Goal: Task Accomplishment & Management: Use online tool/utility

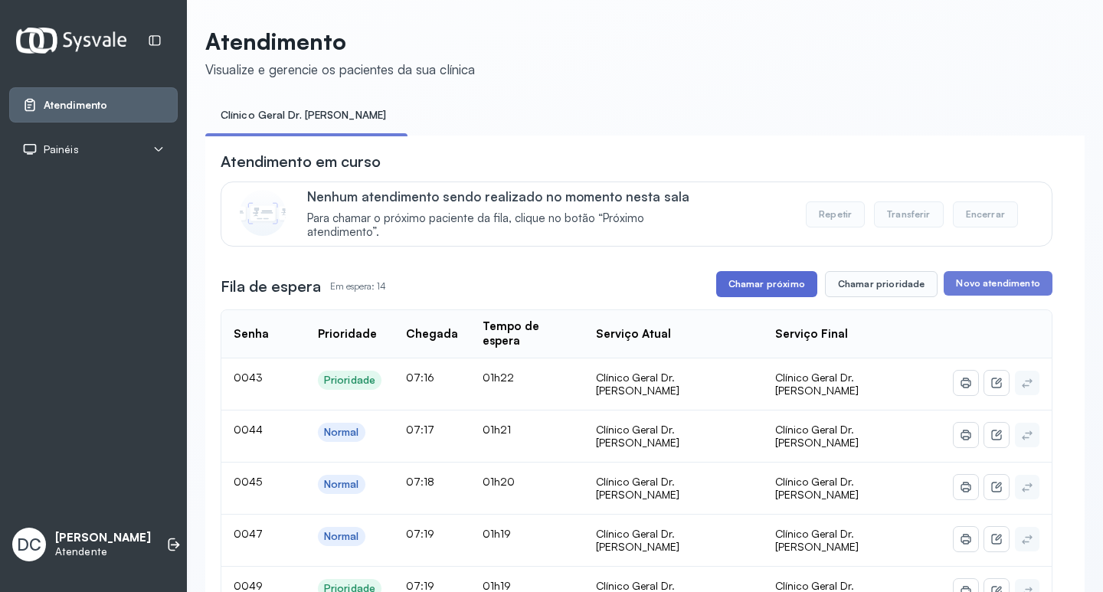
click at [790, 289] on button "Chamar próximo" at bounding box center [766, 284] width 101 height 26
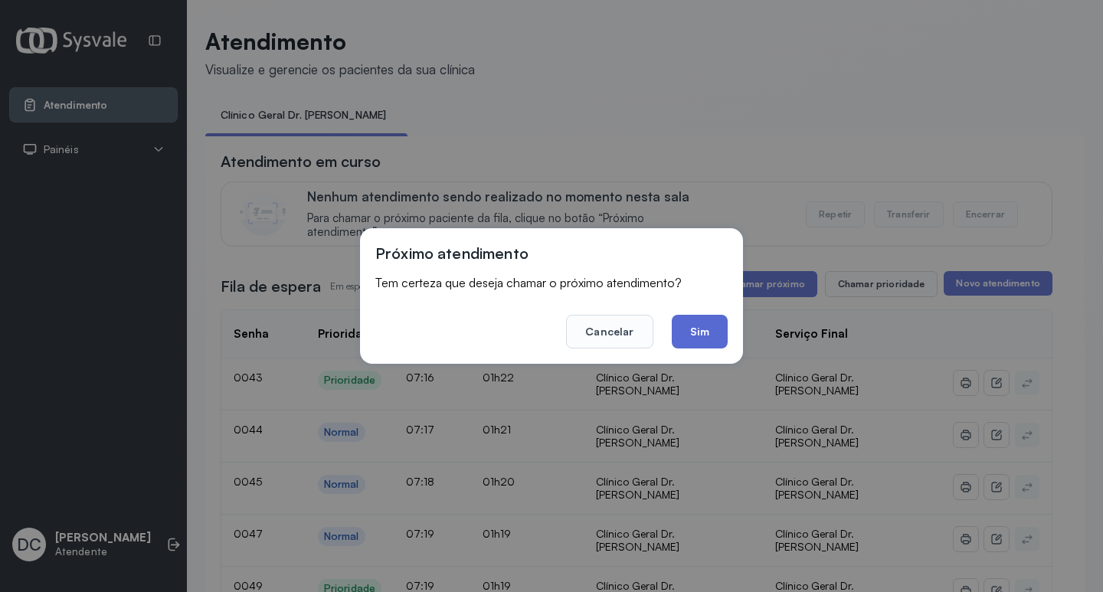
click at [701, 334] on button "Sim" at bounding box center [700, 332] width 56 height 34
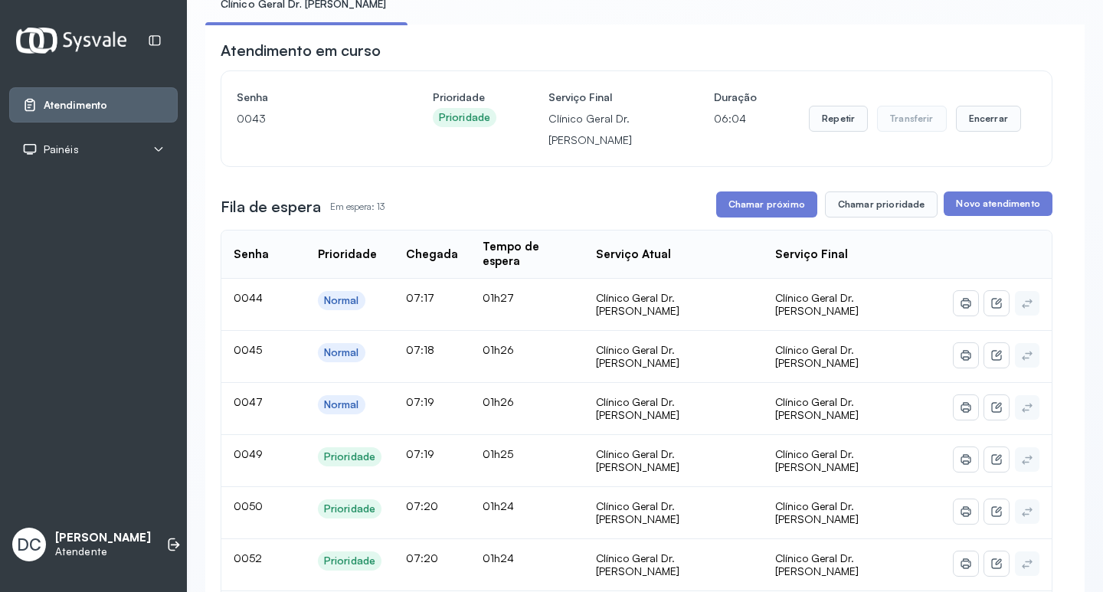
scroll to position [230, 0]
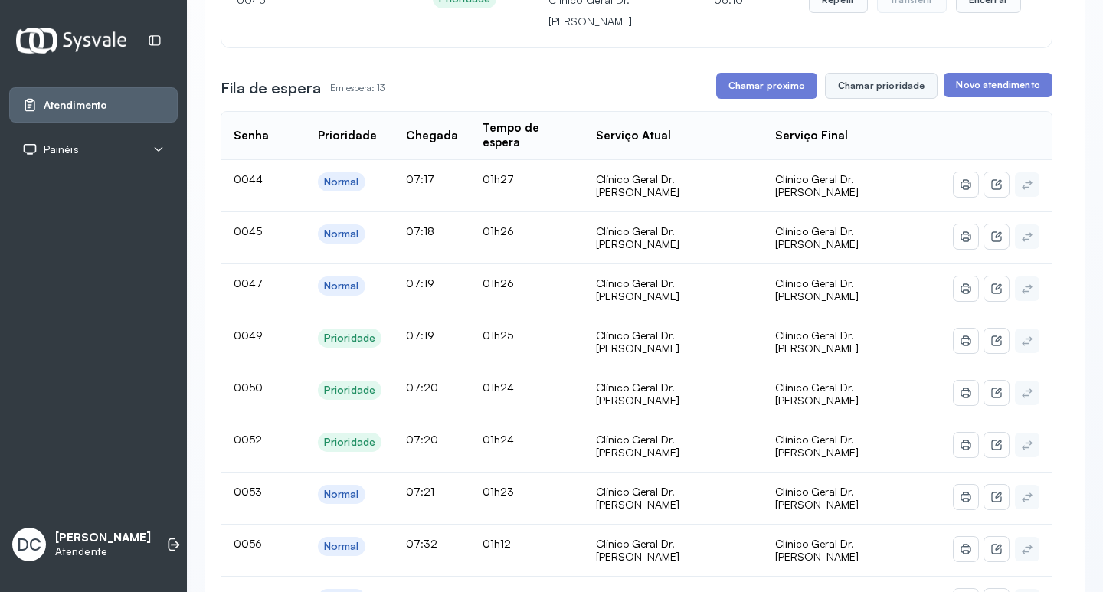
click at [871, 88] on button "Chamar prioridade" at bounding box center [881, 86] width 113 height 26
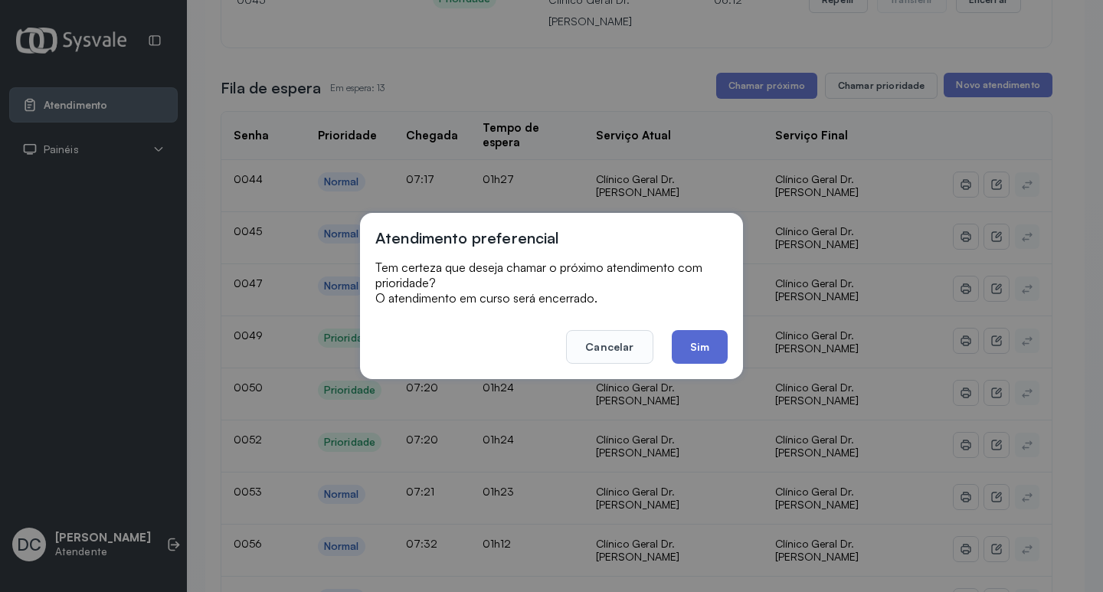
click at [690, 341] on button "Sim" at bounding box center [700, 347] width 56 height 34
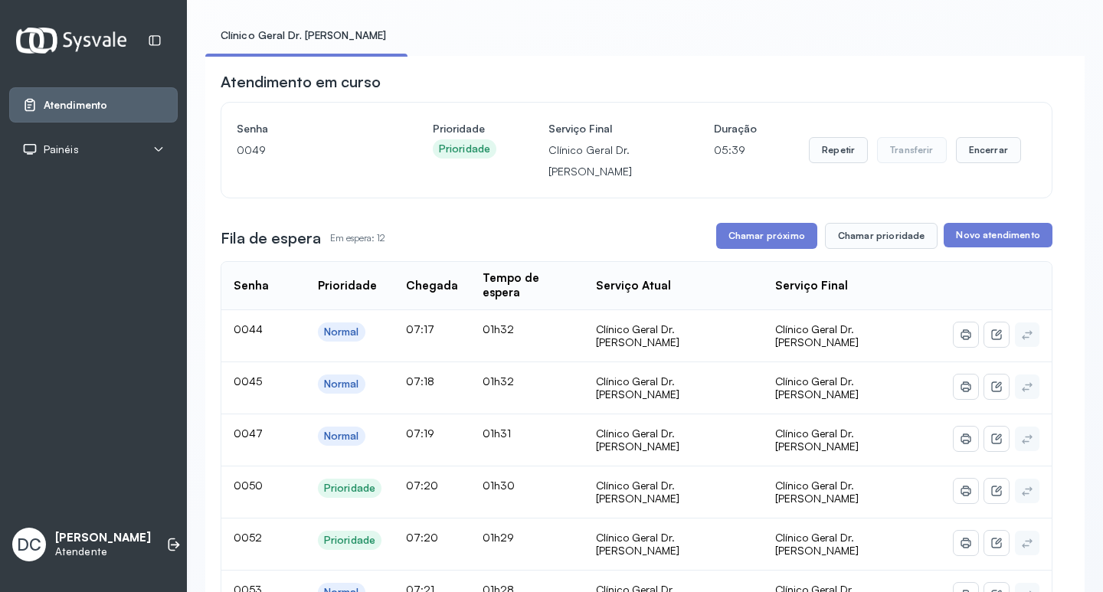
scroll to position [153, 0]
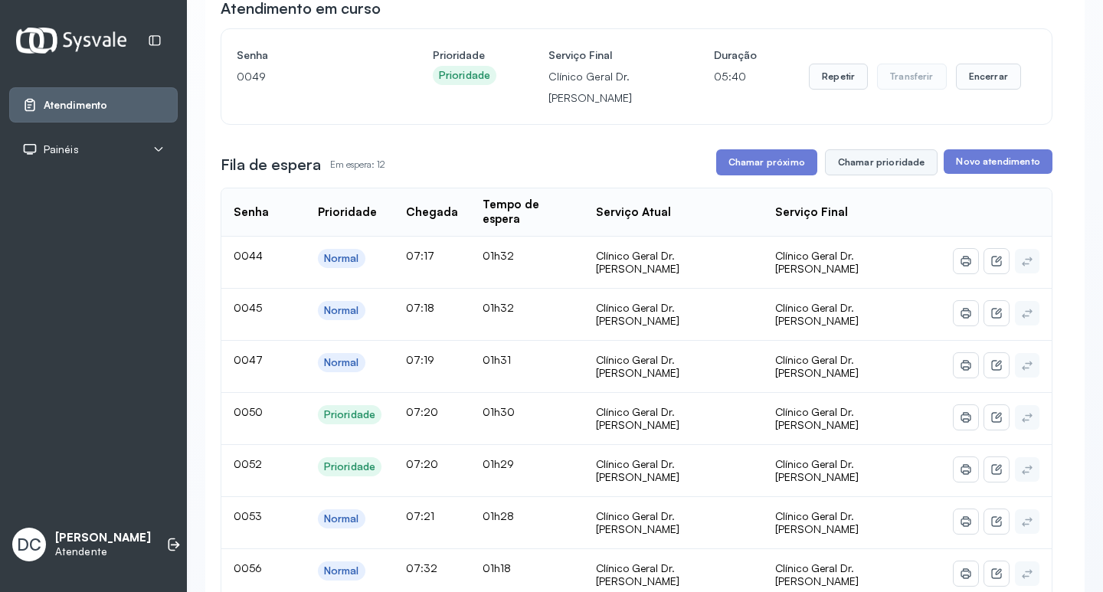
click at [855, 171] on button "Chamar prioridade" at bounding box center [881, 162] width 113 height 26
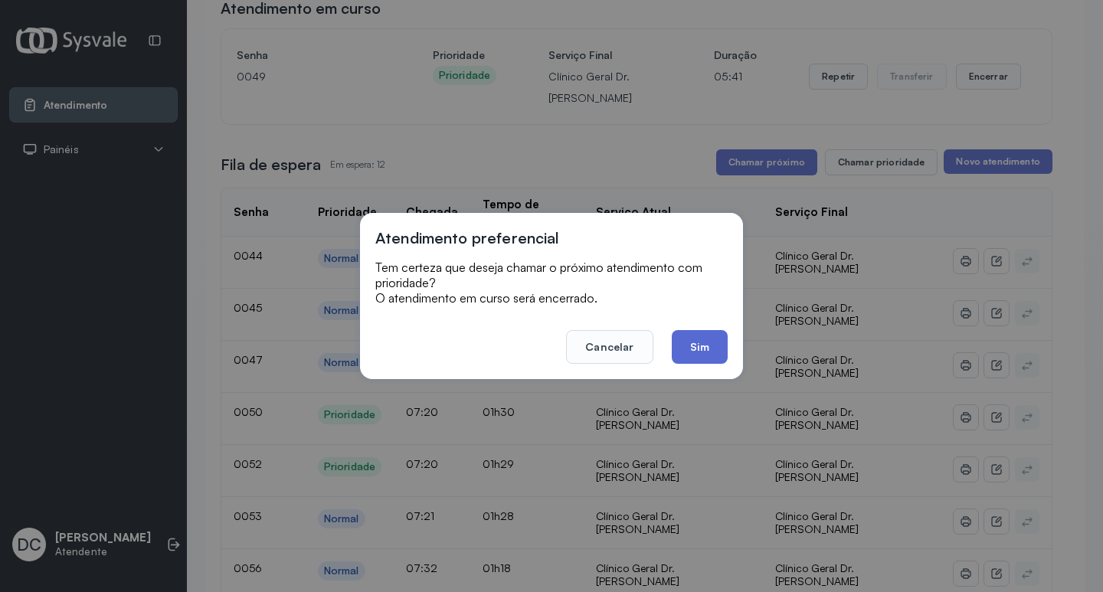
click at [708, 339] on button "Sim" at bounding box center [700, 347] width 56 height 34
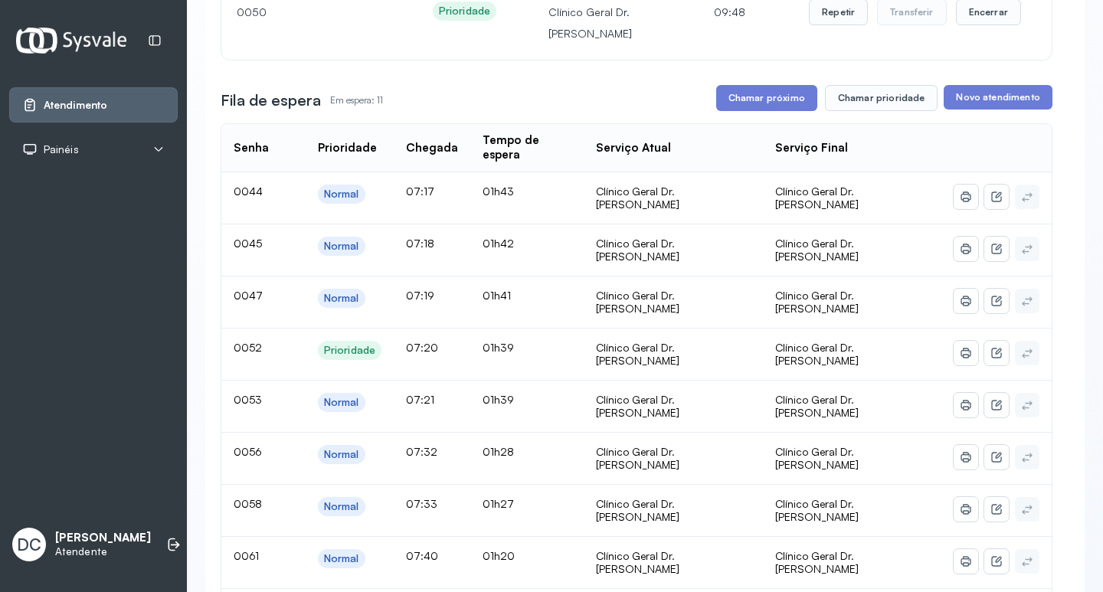
scroll to position [306, 0]
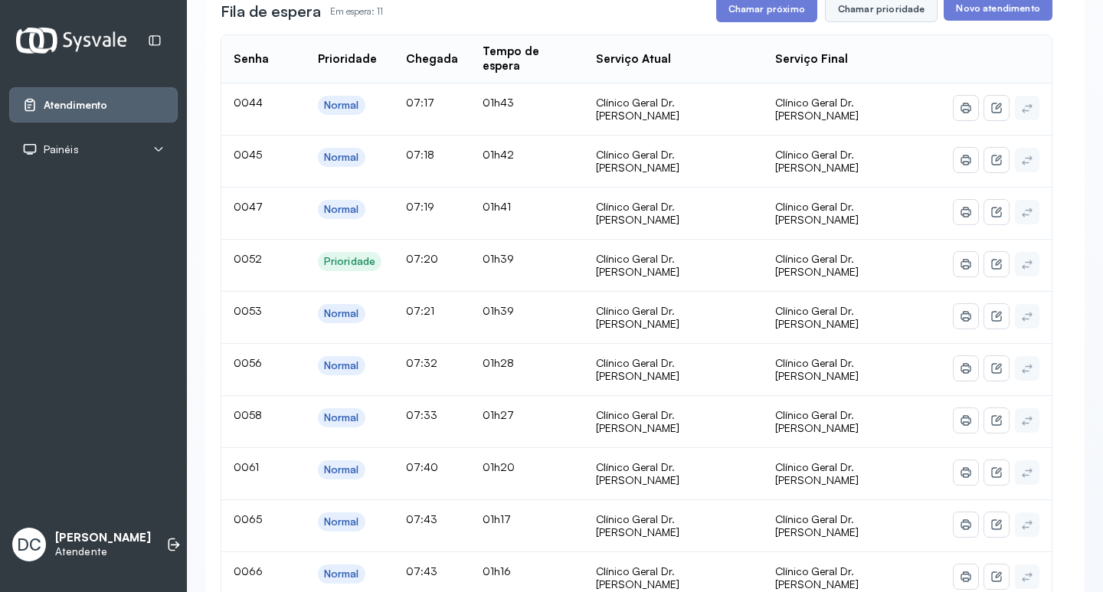
click at [855, 20] on button "Chamar prioridade" at bounding box center [881, 9] width 113 height 26
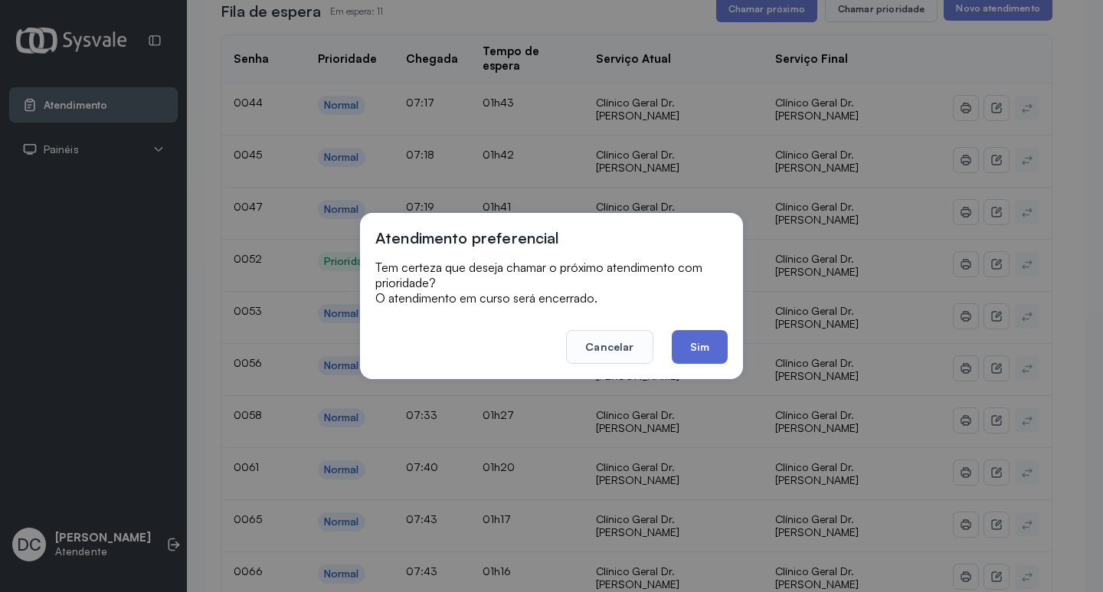
click at [690, 346] on button "Sim" at bounding box center [700, 347] width 56 height 34
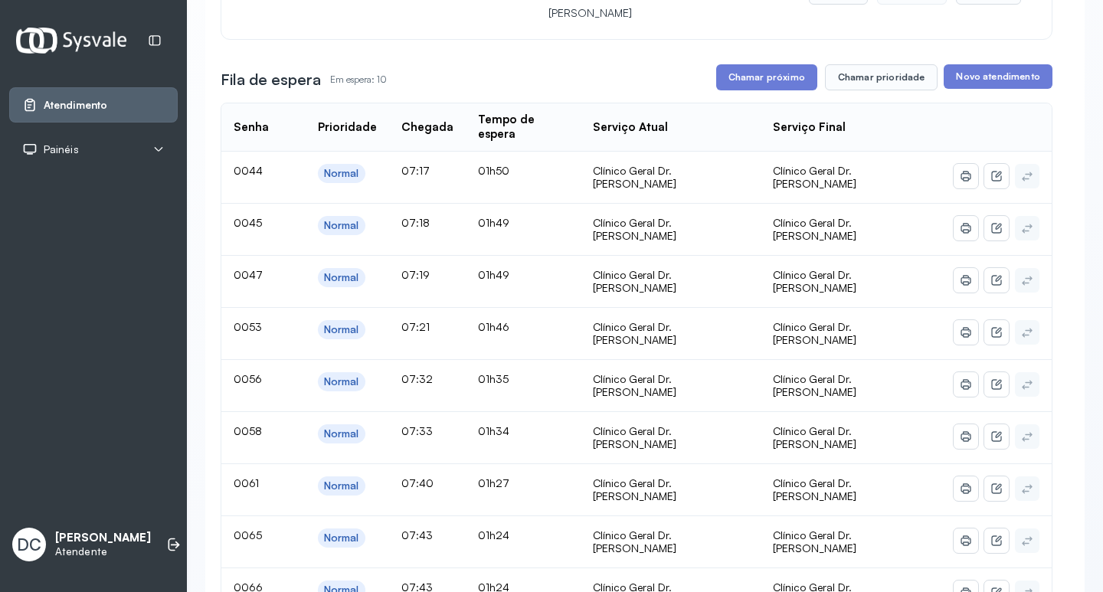
scroll to position [230, 0]
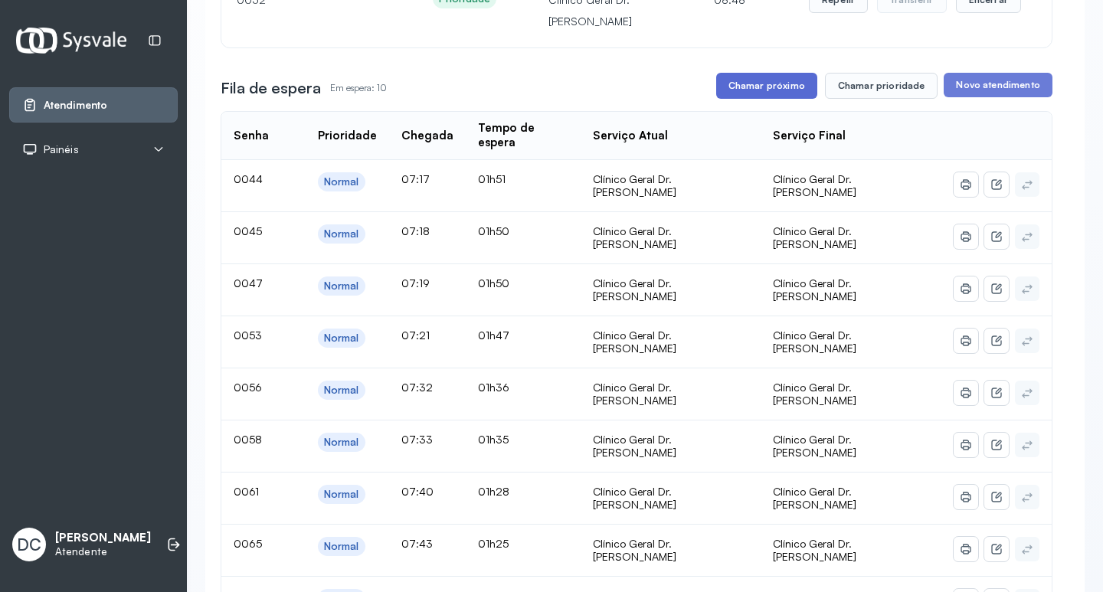
click at [797, 85] on button "Chamar próximo" at bounding box center [766, 86] width 101 height 26
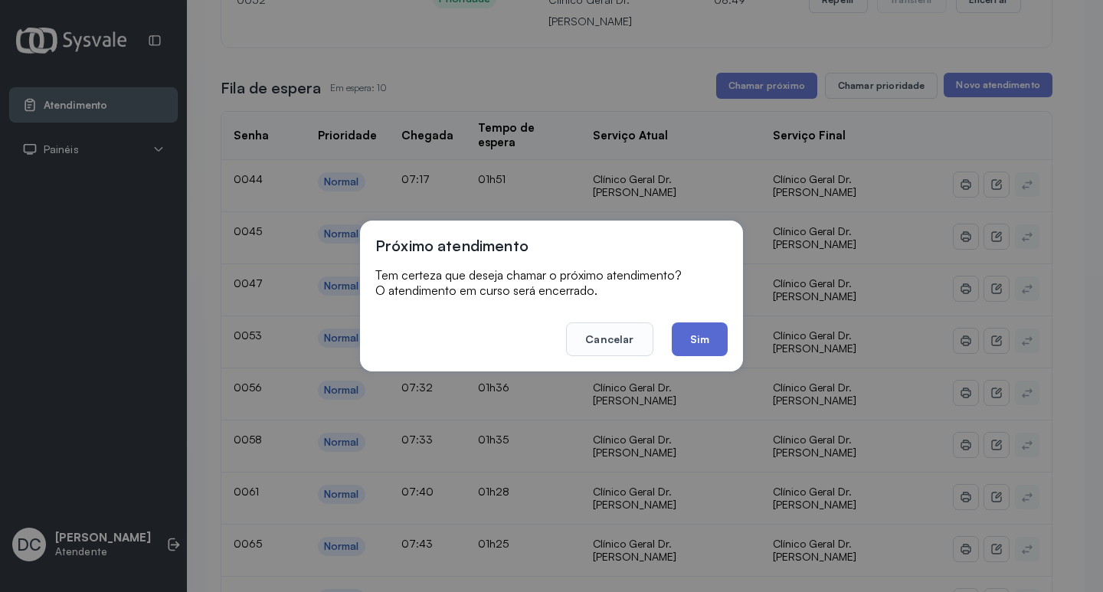
click at [712, 335] on button "Sim" at bounding box center [700, 339] width 56 height 34
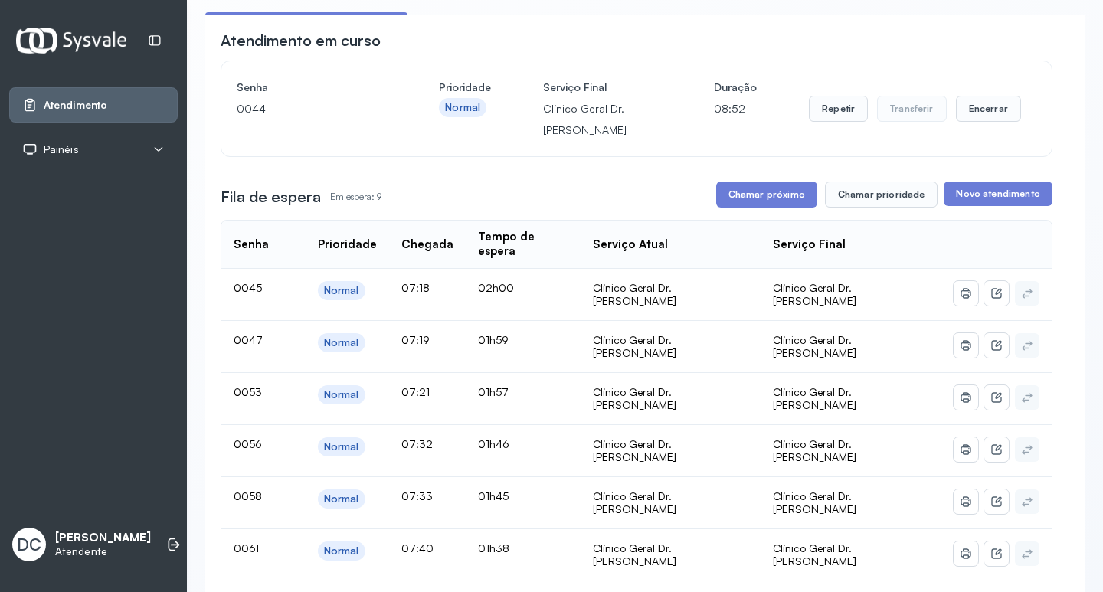
scroll to position [77, 0]
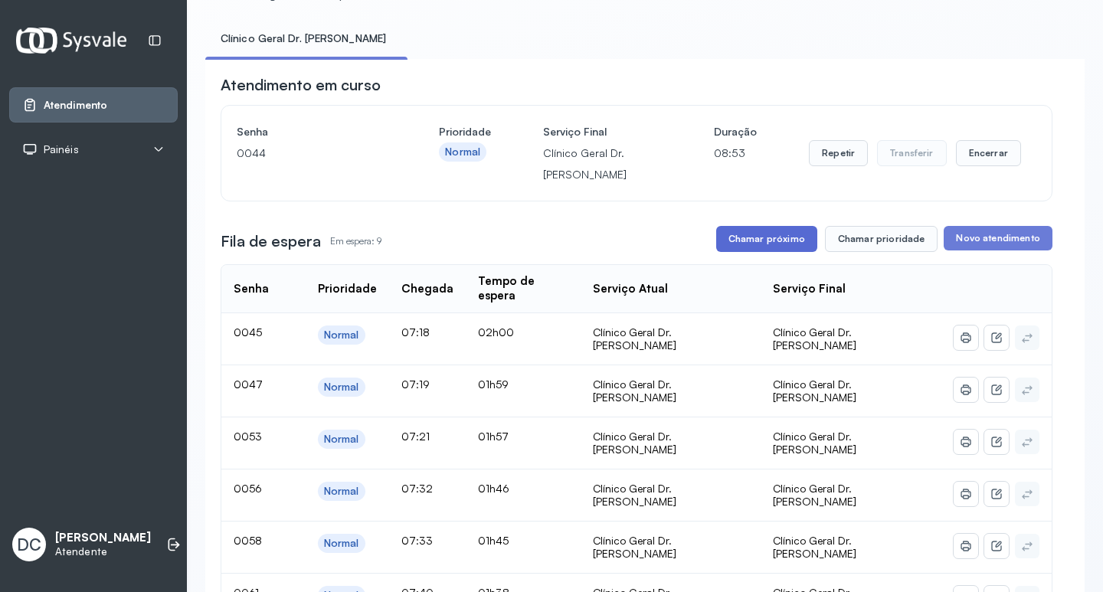
click at [724, 250] on button "Chamar próximo" at bounding box center [766, 239] width 101 height 26
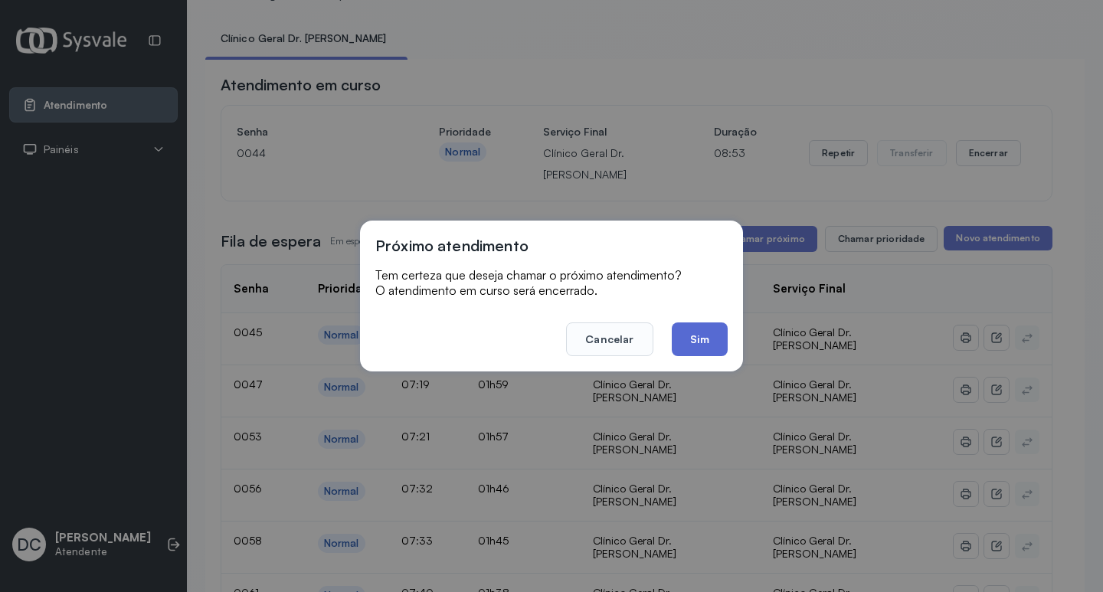
click at [693, 344] on button "Sim" at bounding box center [700, 339] width 56 height 34
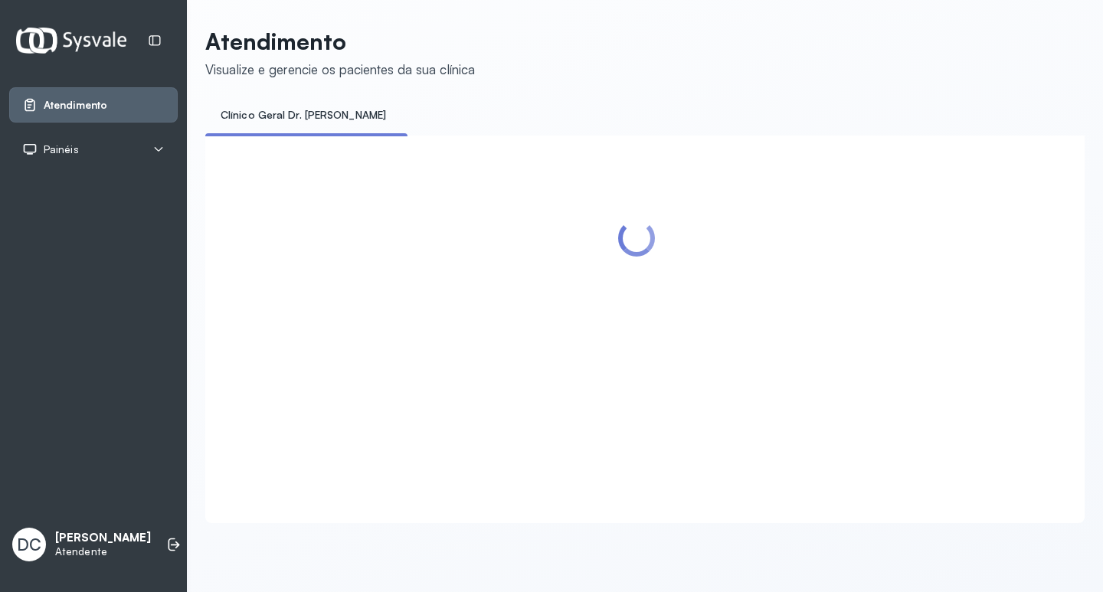
scroll to position [0, 0]
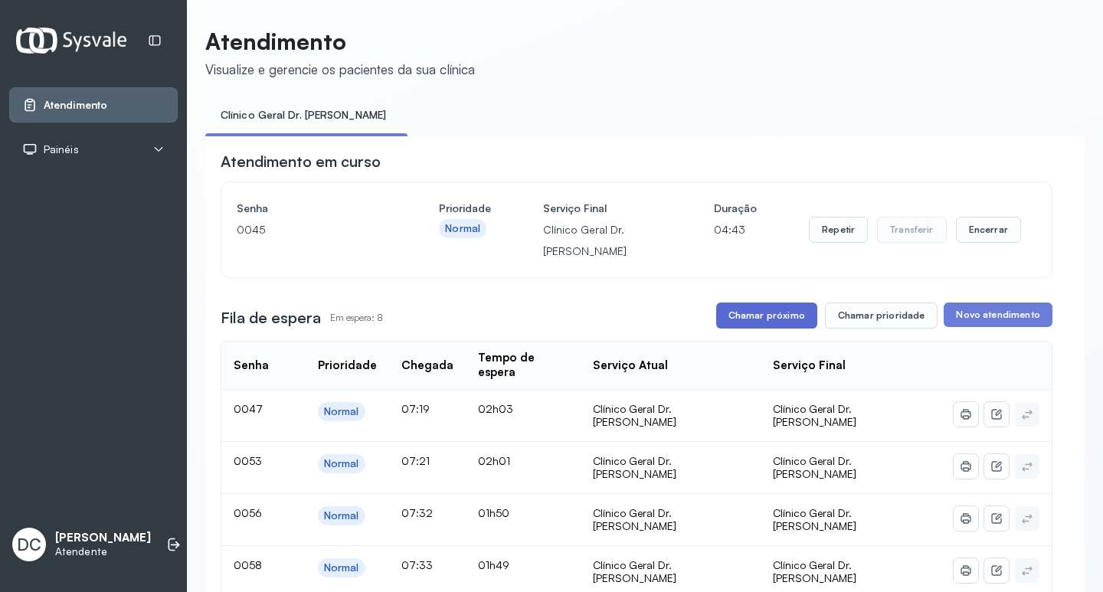
click at [758, 322] on button "Chamar próximo" at bounding box center [766, 316] width 101 height 26
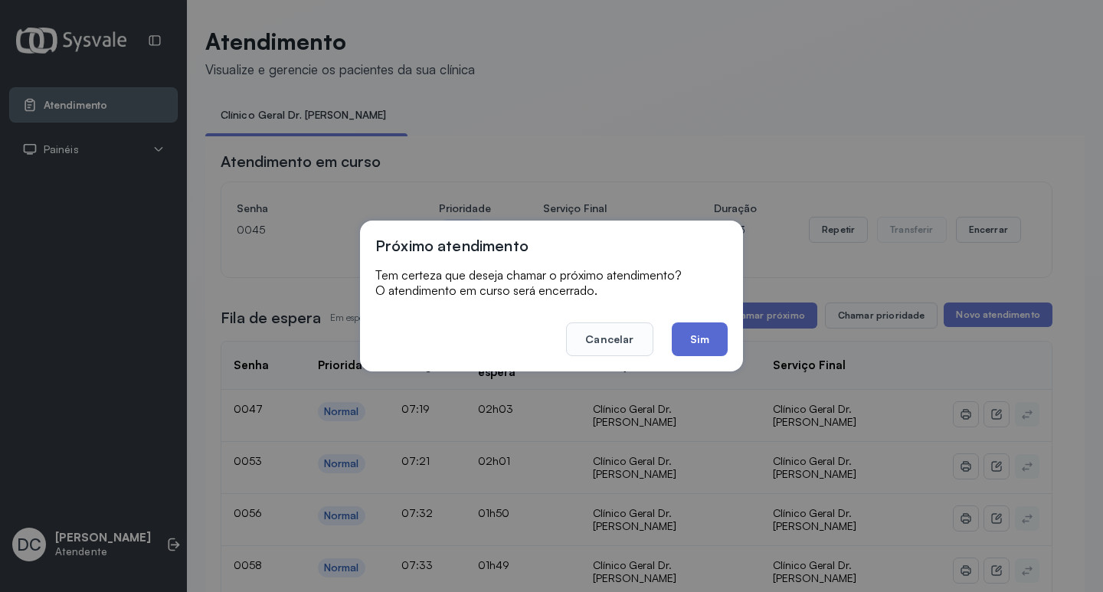
click at [712, 340] on button "Sim" at bounding box center [700, 339] width 56 height 34
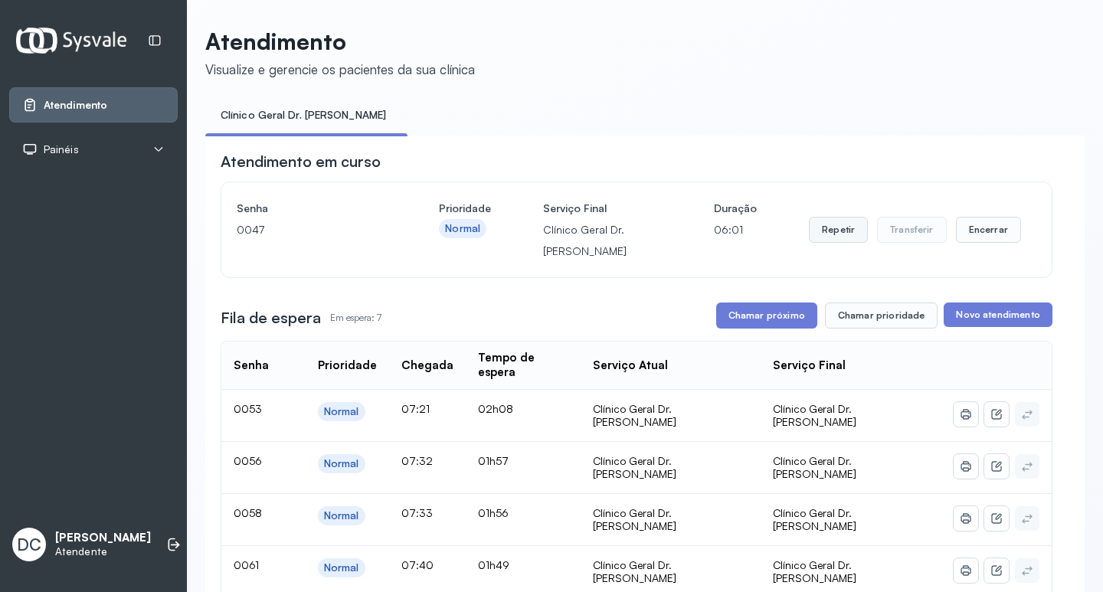
click at [826, 226] on button "Repetir" at bounding box center [838, 230] width 59 height 26
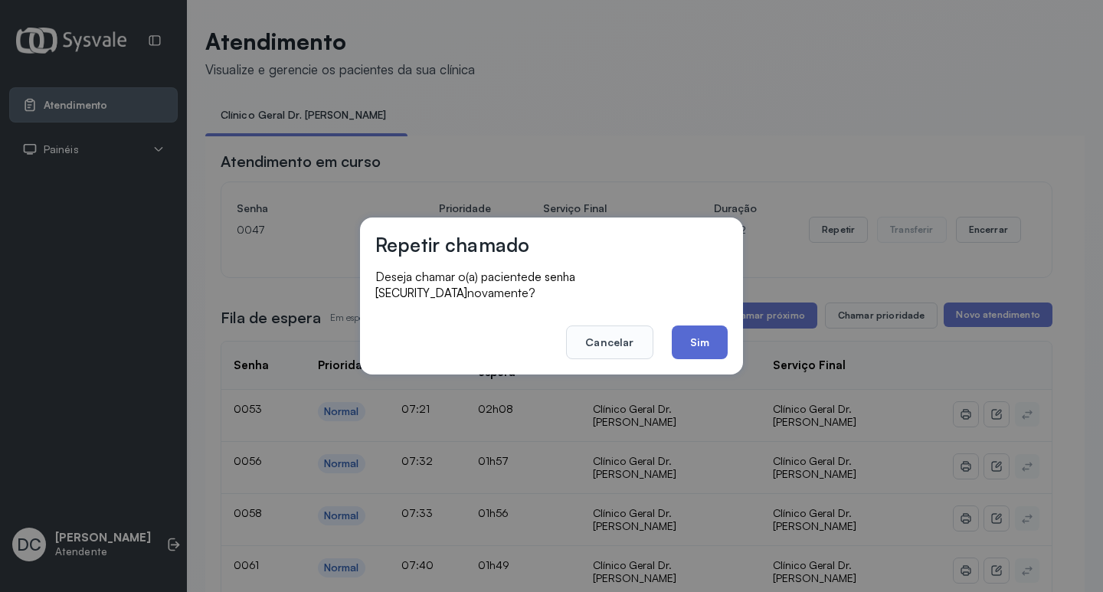
click at [711, 329] on button "Sim" at bounding box center [700, 343] width 56 height 34
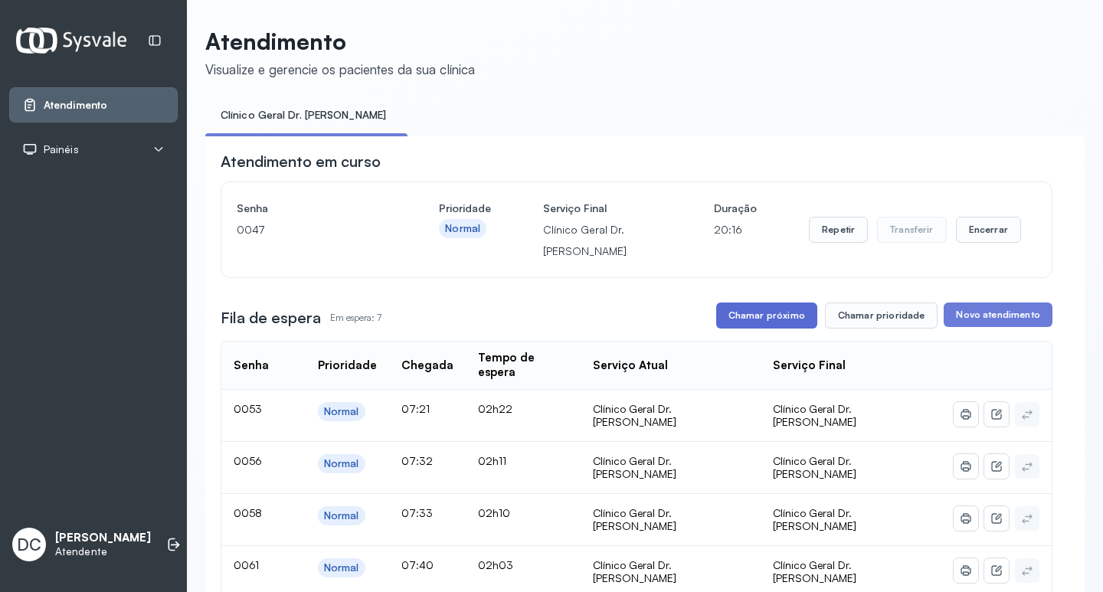
click at [799, 315] on button "Chamar próximo" at bounding box center [766, 316] width 101 height 26
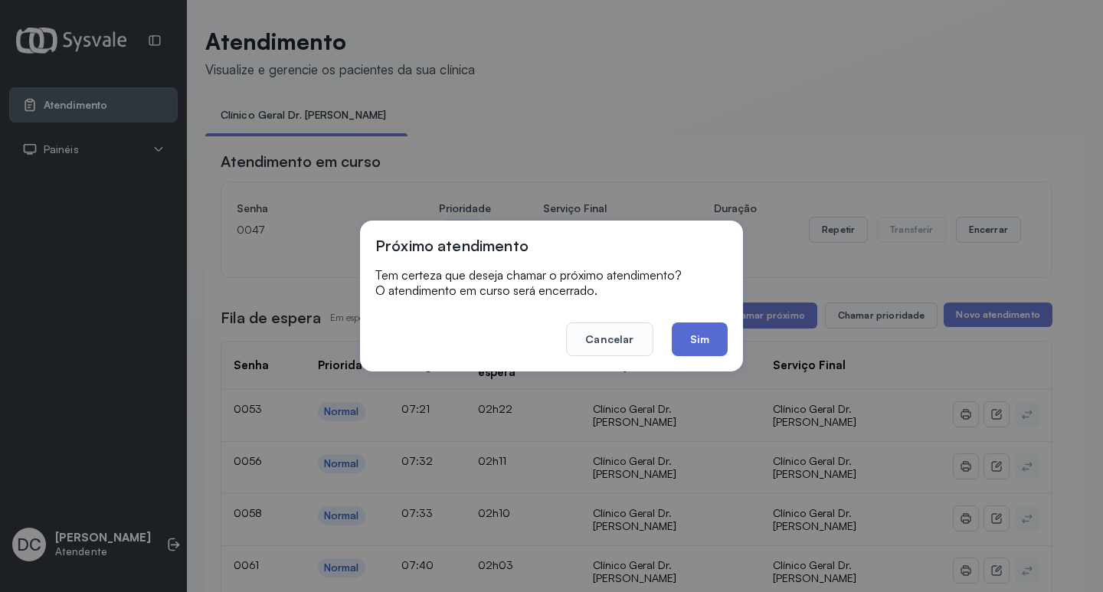
click at [712, 340] on button "Sim" at bounding box center [700, 339] width 56 height 34
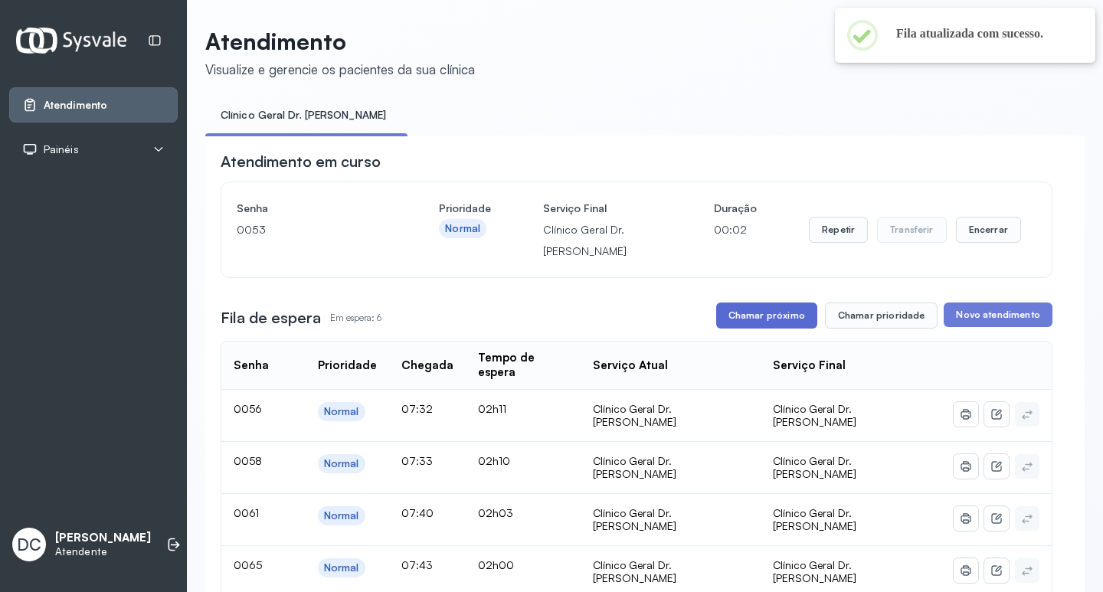
click at [758, 319] on button "Chamar próximo" at bounding box center [766, 316] width 101 height 26
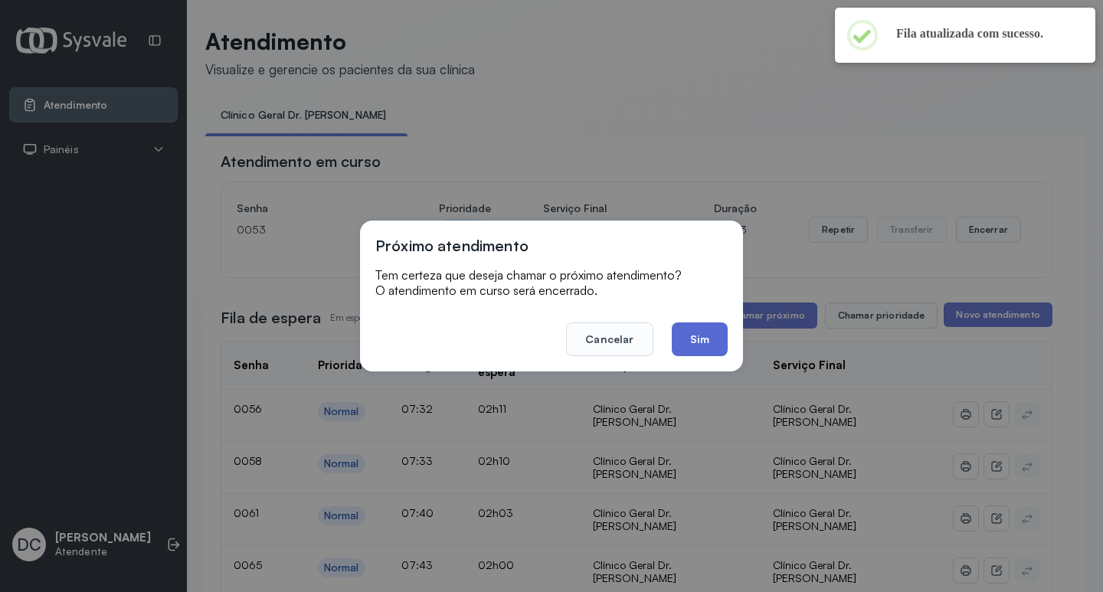
click at [715, 342] on button "Sim" at bounding box center [700, 339] width 56 height 34
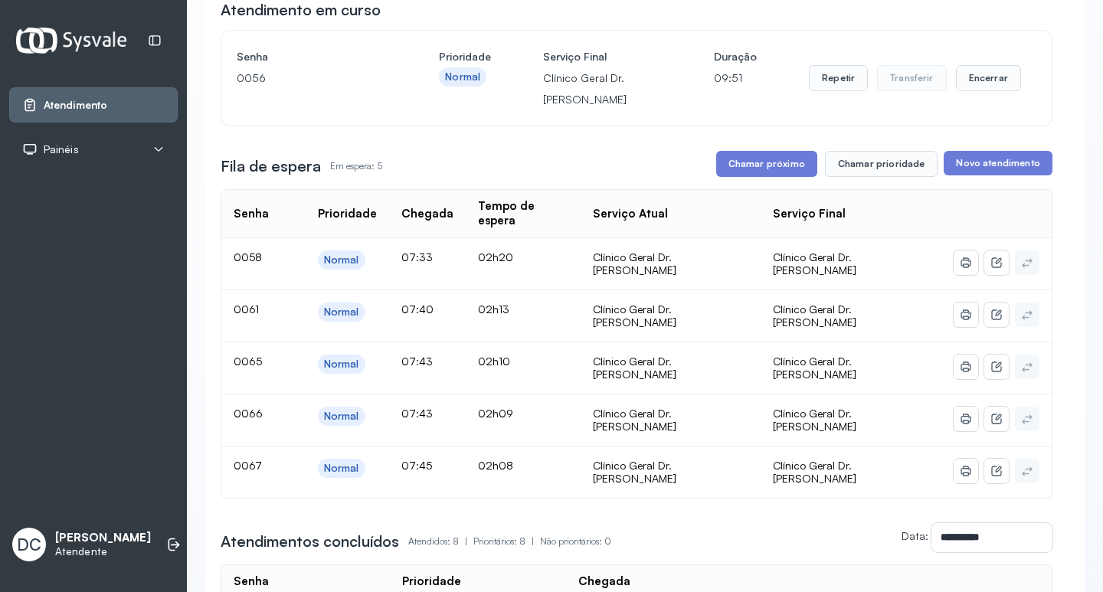
scroll to position [153, 0]
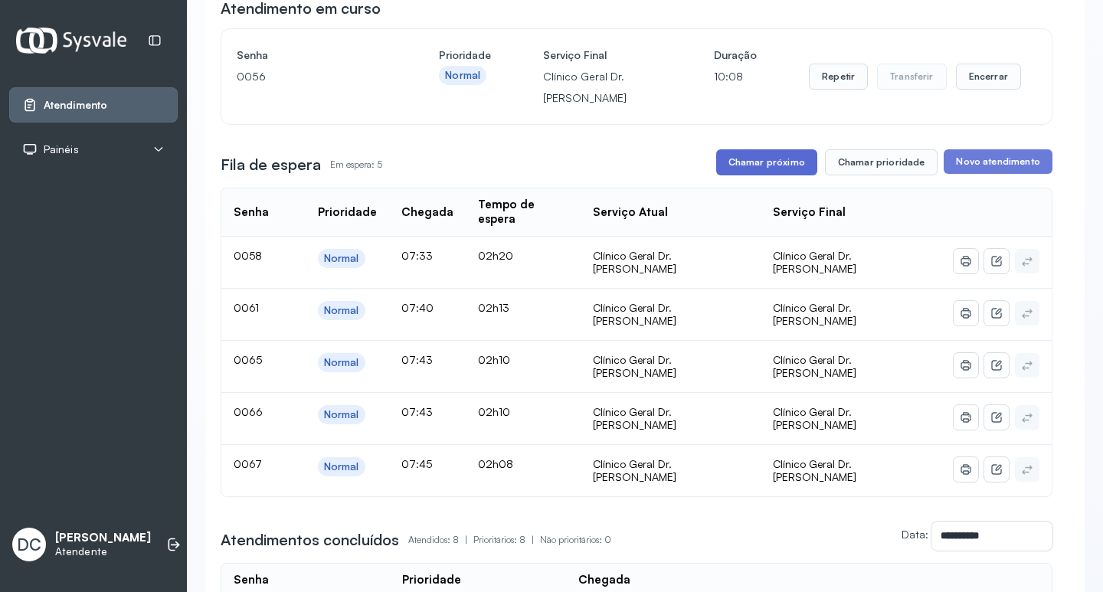
click at [761, 162] on button "Chamar próximo" at bounding box center [766, 162] width 101 height 26
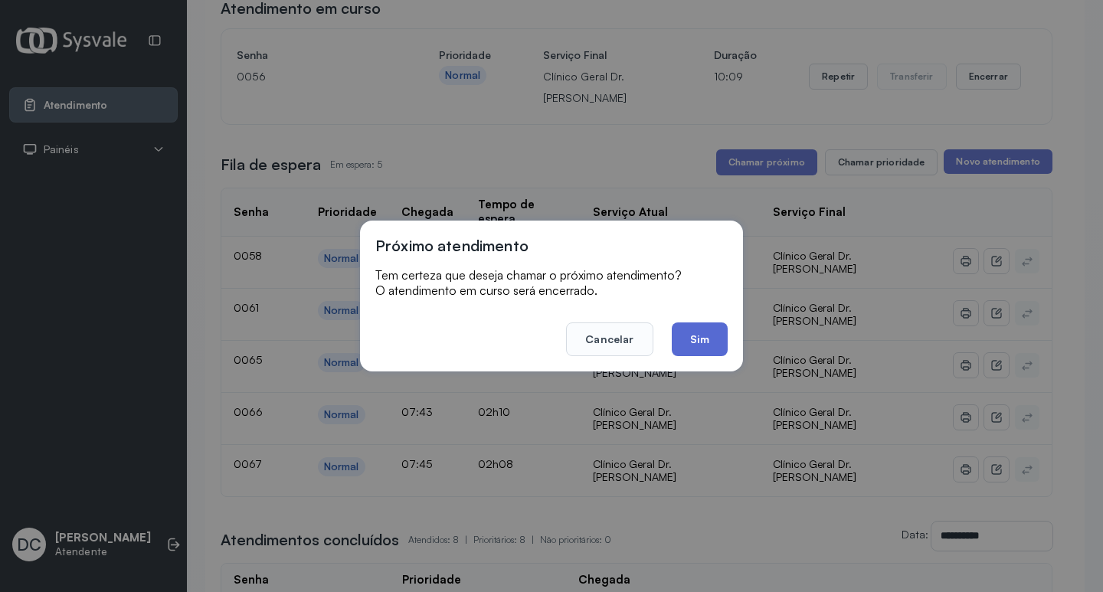
click at [698, 342] on button "Sim" at bounding box center [700, 339] width 56 height 34
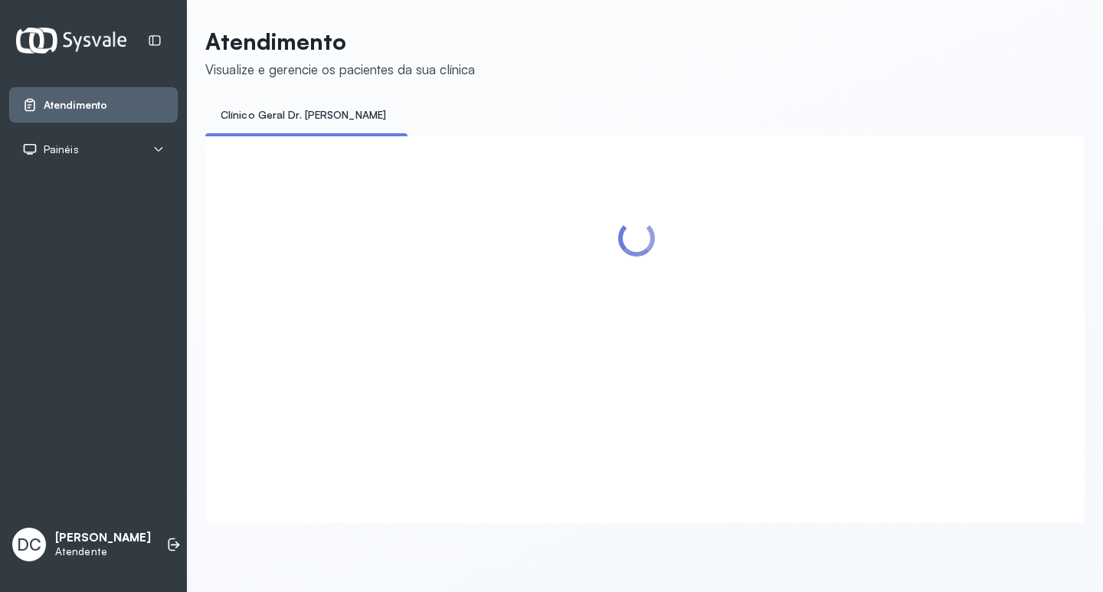
scroll to position [0, 0]
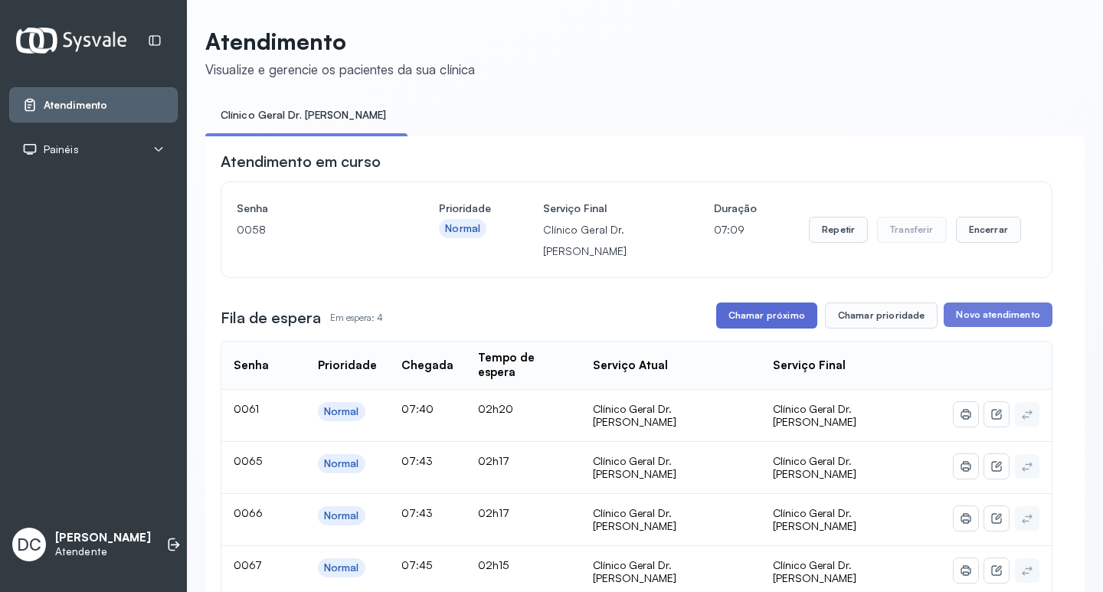
click at [777, 322] on button "Chamar próximo" at bounding box center [766, 316] width 101 height 26
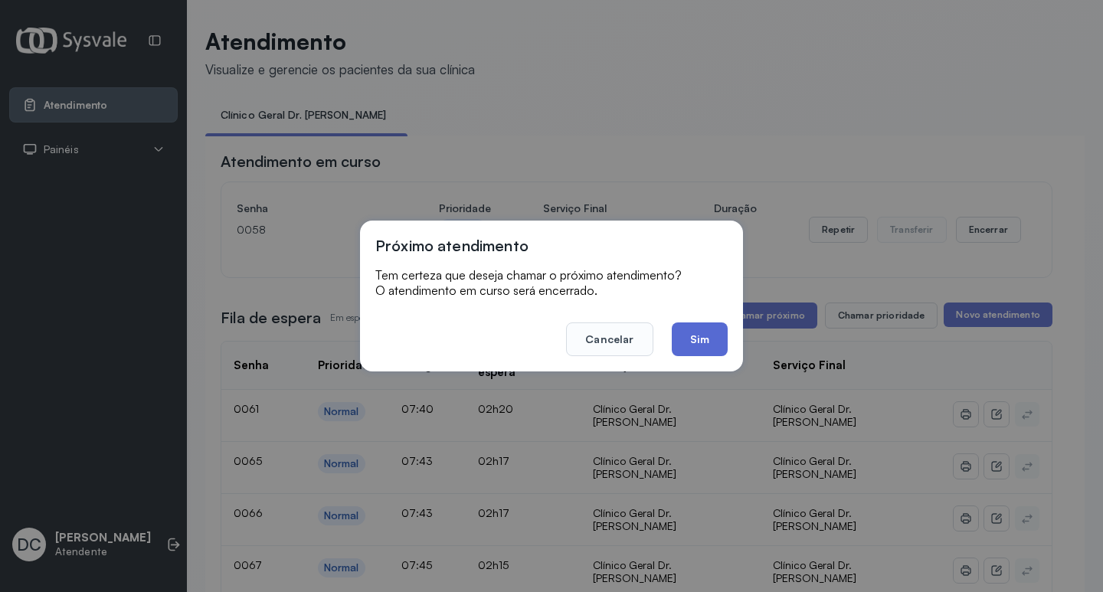
click at [706, 345] on button "Sim" at bounding box center [700, 339] width 56 height 34
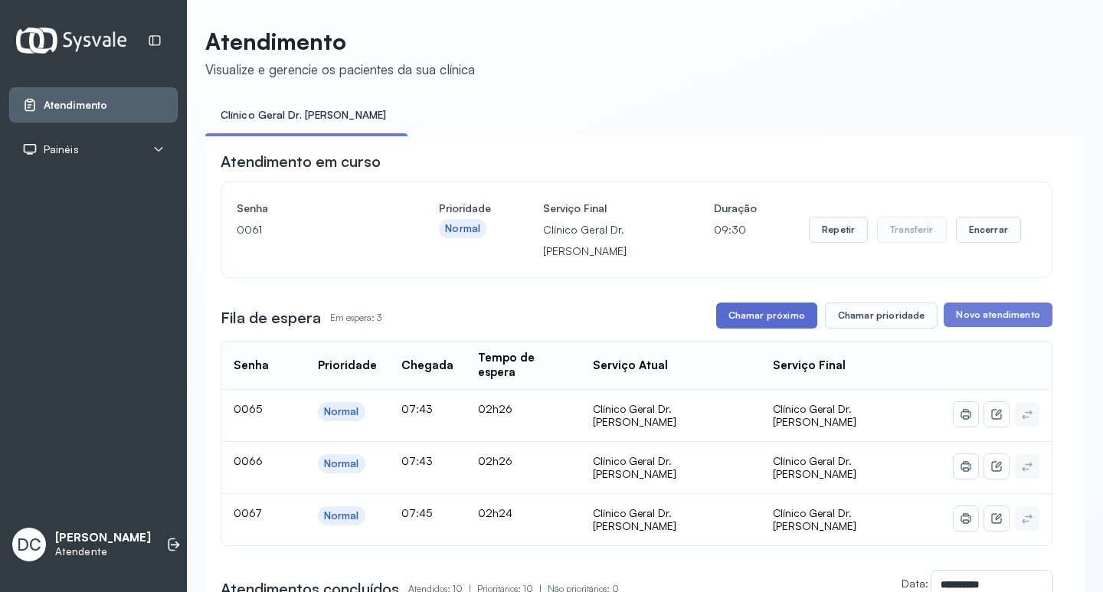
click at [776, 319] on button "Chamar próximo" at bounding box center [766, 316] width 101 height 26
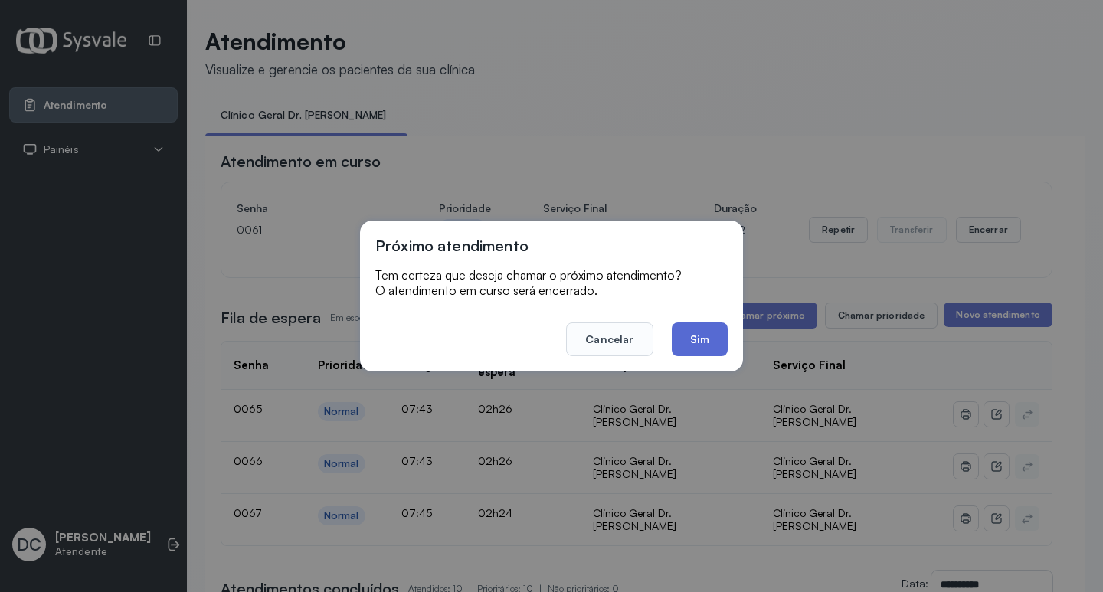
click at [695, 338] on button "Sim" at bounding box center [700, 339] width 56 height 34
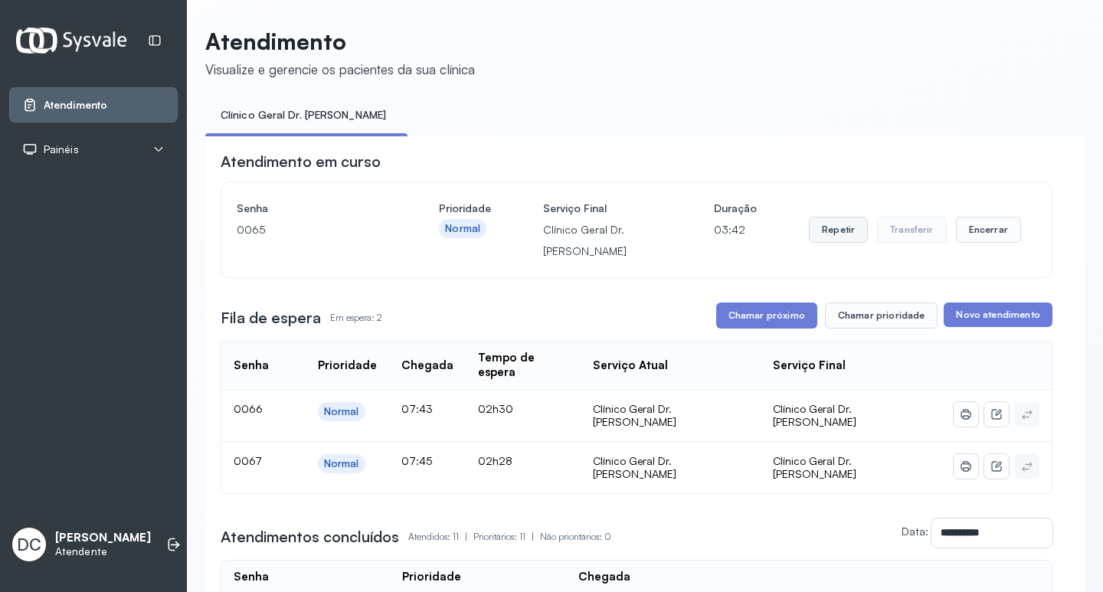
click at [820, 235] on button "Repetir" at bounding box center [838, 230] width 59 height 26
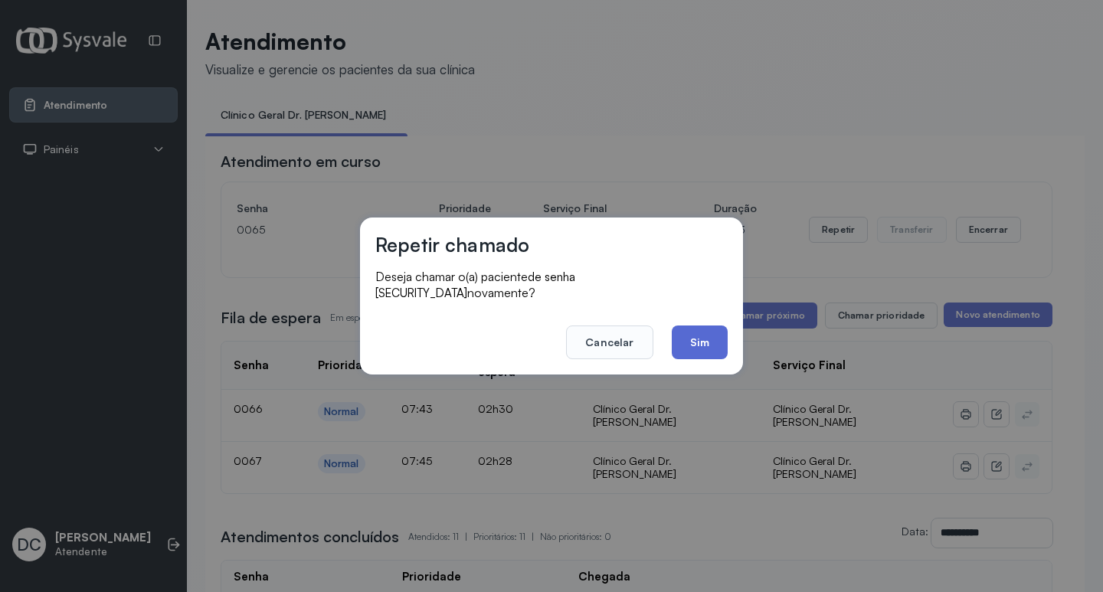
click at [692, 341] on button "Sim" at bounding box center [700, 343] width 56 height 34
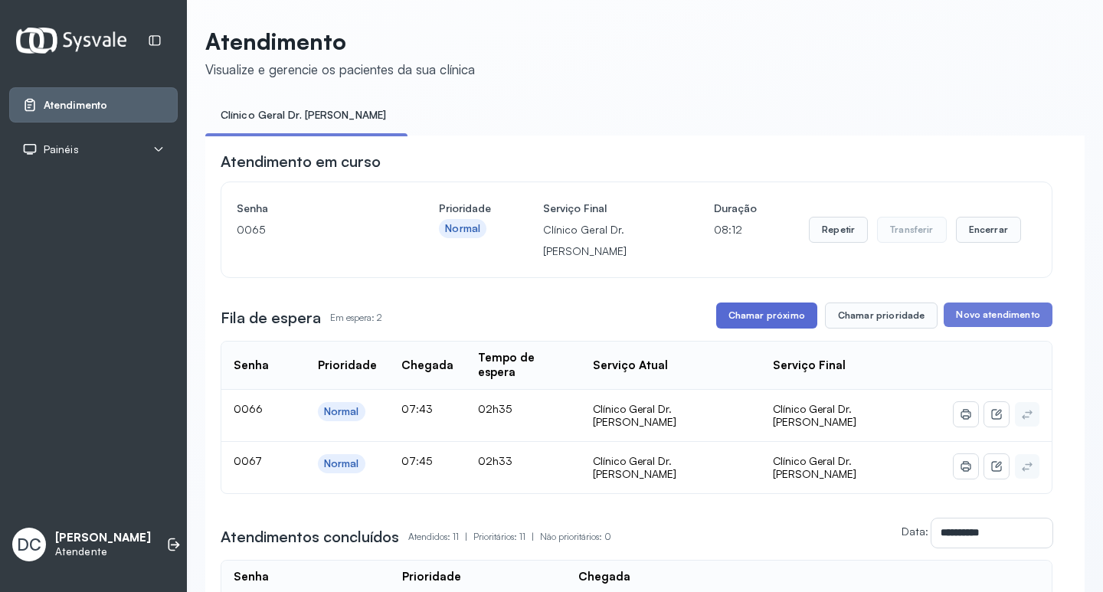
click at [753, 323] on button "Chamar próximo" at bounding box center [766, 316] width 101 height 26
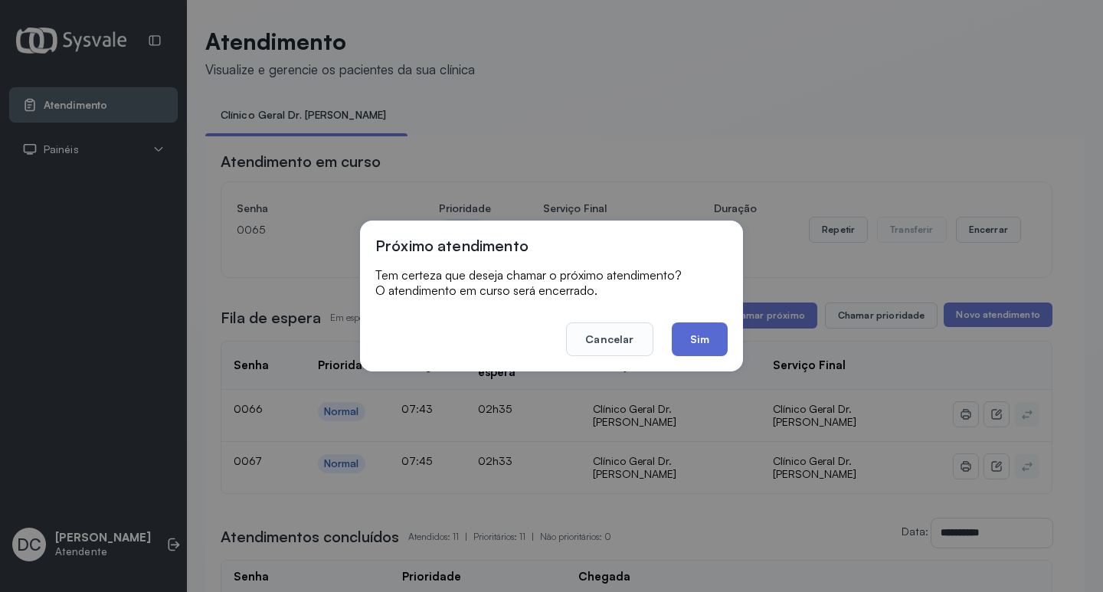
click at [709, 332] on button "Sim" at bounding box center [700, 339] width 56 height 34
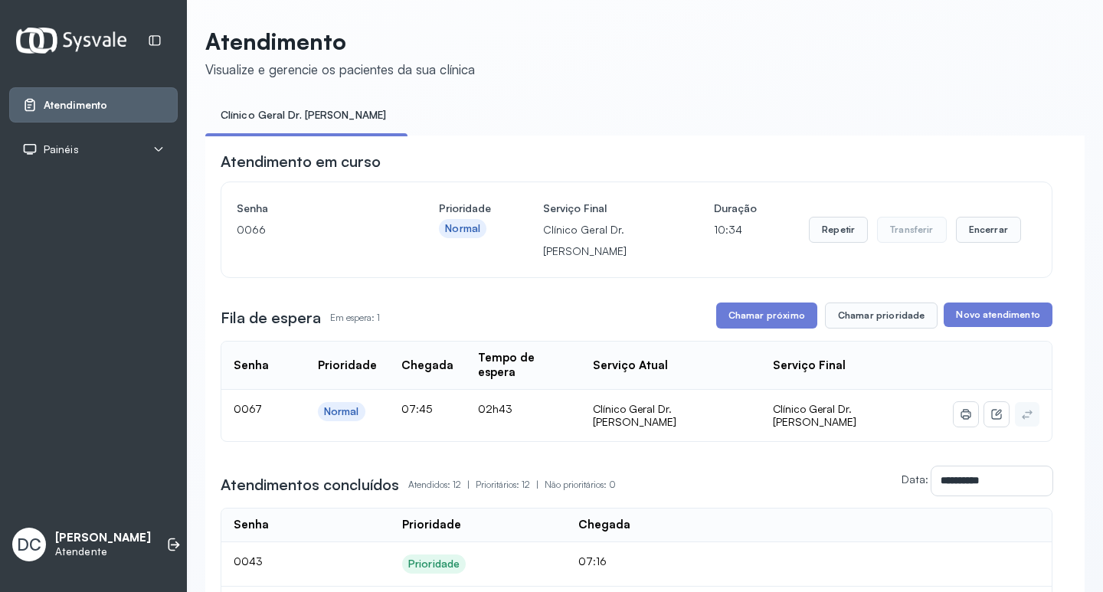
click at [775, 325] on button "Chamar próximo" at bounding box center [766, 316] width 101 height 26
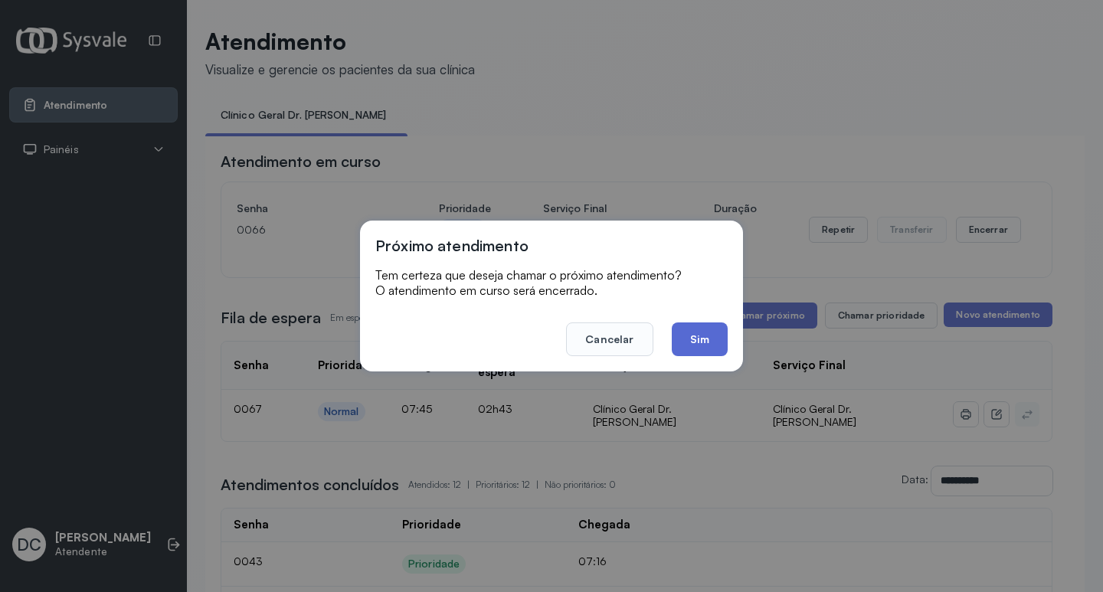
click at [714, 340] on button "Sim" at bounding box center [700, 339] width 56 height 34
